Goal: Transaction & Acquisition: Purchase product/service

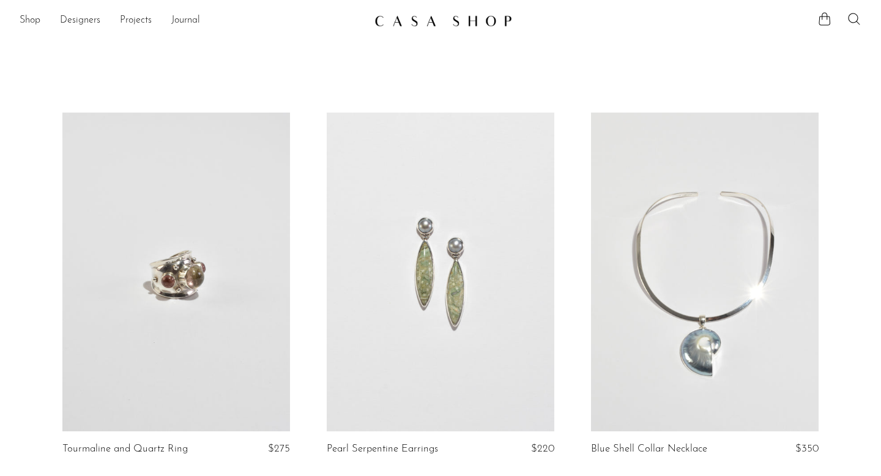
scroll to position [4324, 0]
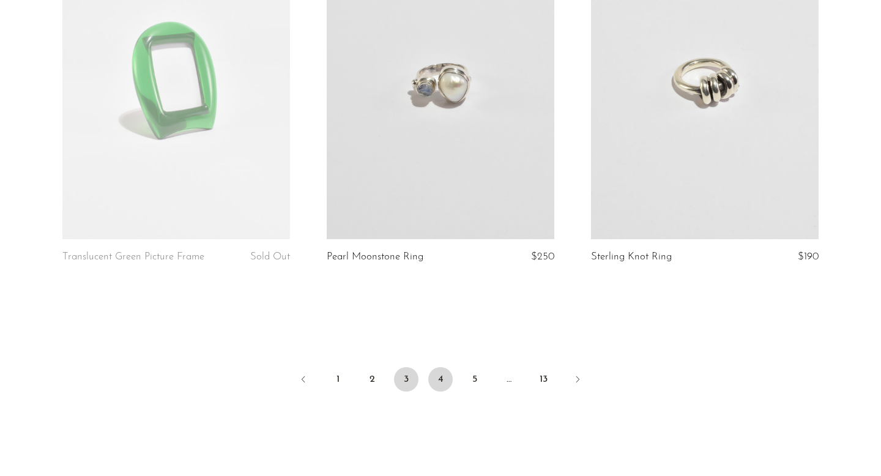
click at [447, 386] on link "4" at bounding box center [440, 379] width 24 height 24
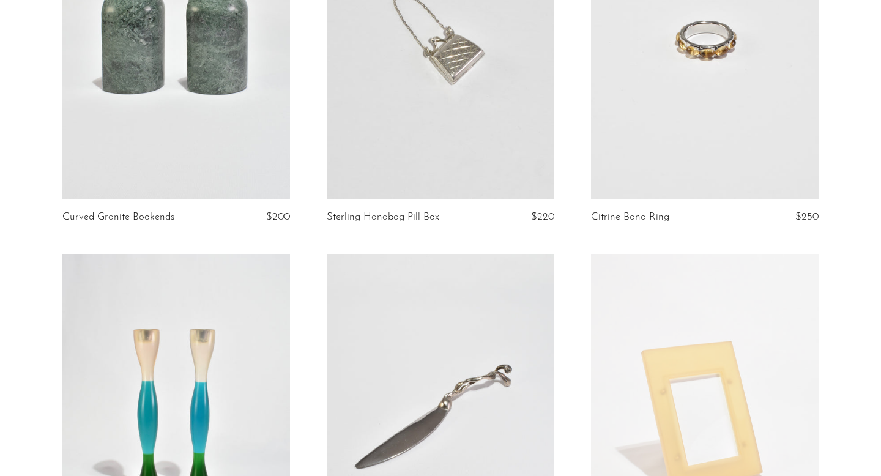
scroll to position [1458, 0]
